Goal: Information Seeking & Learning: Check status

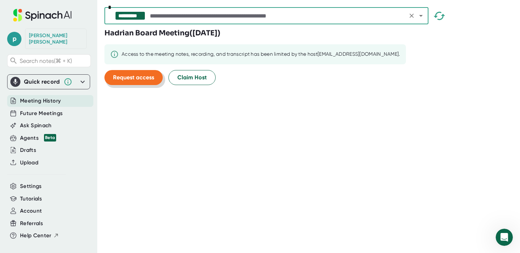
click at [153, 82] on button "Request access" at bounding box center [133, 77] width 58 height 15
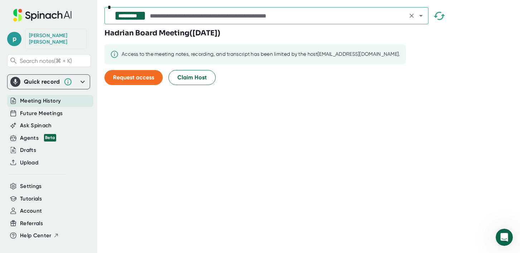
click at [195, 14] on input "text" at bounding box center [276, 16] width 257 height 10
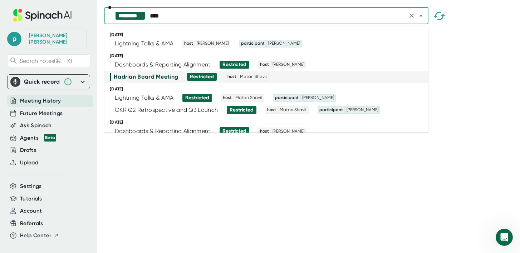
type input "*****"
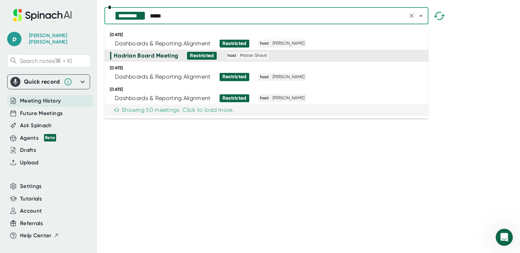
click at [242, 111] on div "Showing 50 meetings. Click to load more." at bounding box center [261, 109] width 302 height 7
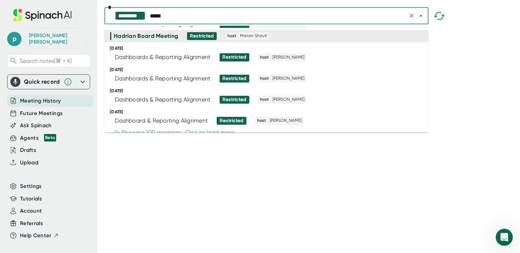
scroll to position [28, 0]
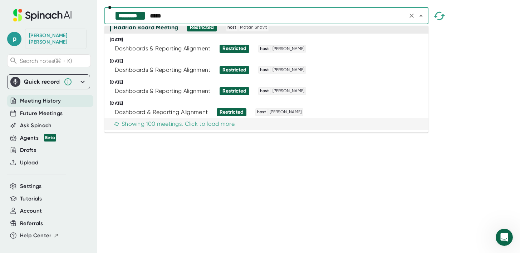
click at [233, 123] on div "Showing 100 meetings. Click to load more." at bounding box center [175, 123] width 122 height 7
click at [223, 125] on div "Showing 178 meetings. Click to load more." at bounding box center [174, 123] width 121 height 7
